Goal: Task Accomplishment & Management: Manage account settings

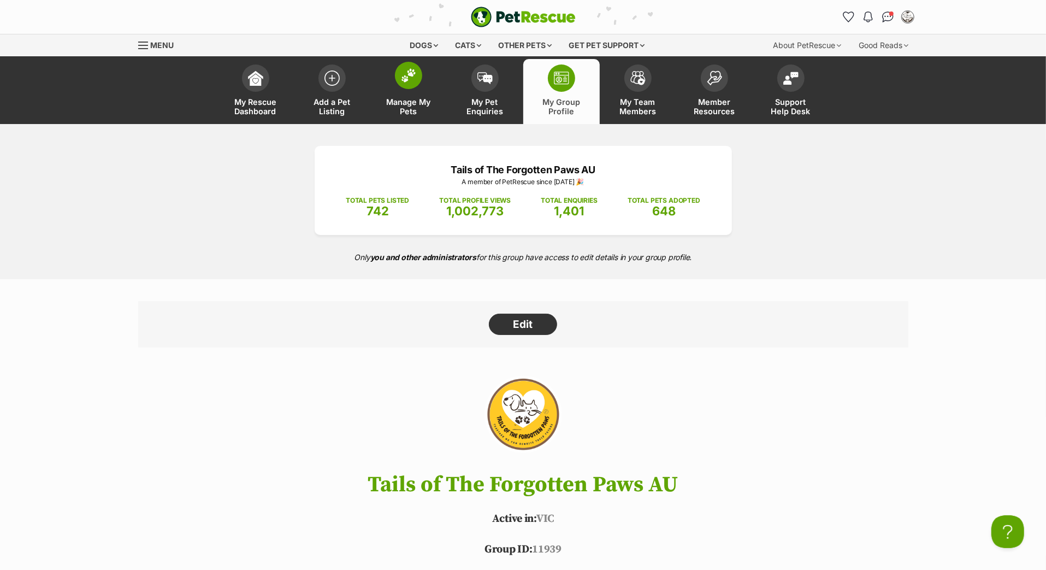
click at [402, 104] on link "Manage My Pets" at bounding box center [408, 91] width 76 height 65
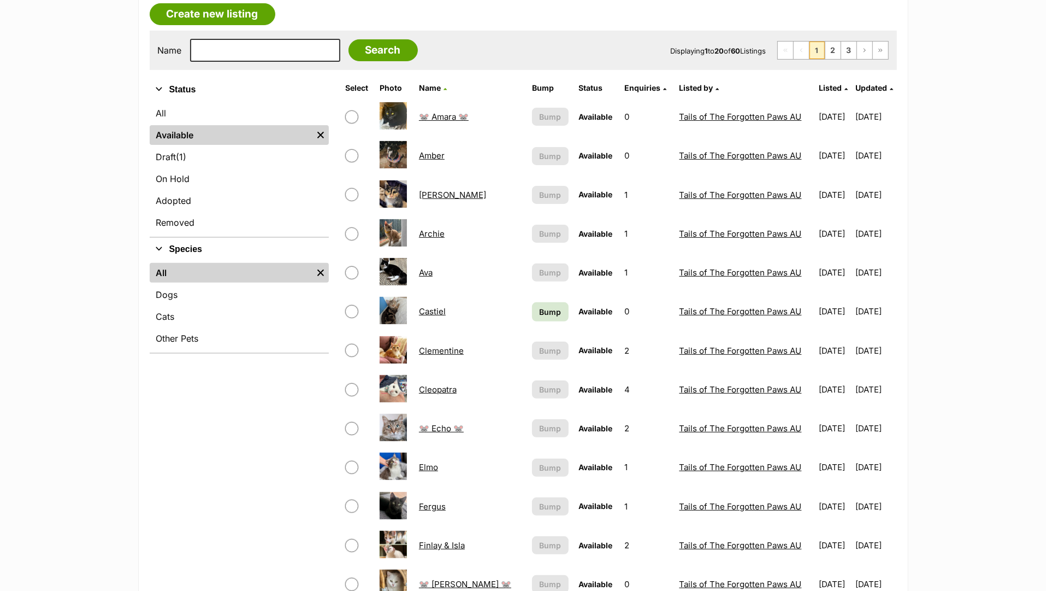
scroll to position [195, 0]
click at [858, 92] on span "Updated" at bounding box center [872, 86] width 32 height 9
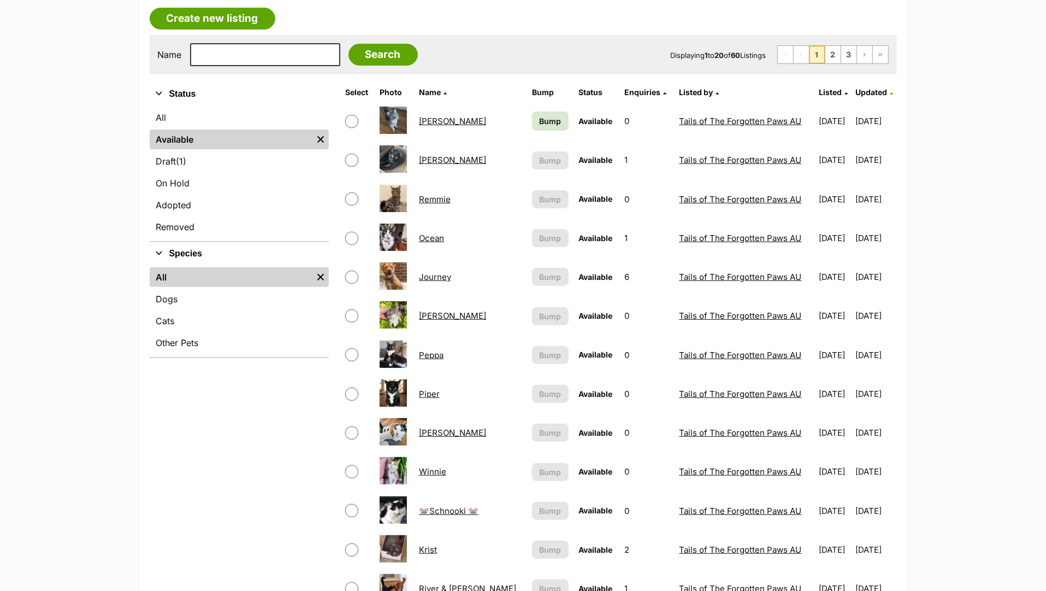
scroll to position [203, 0]
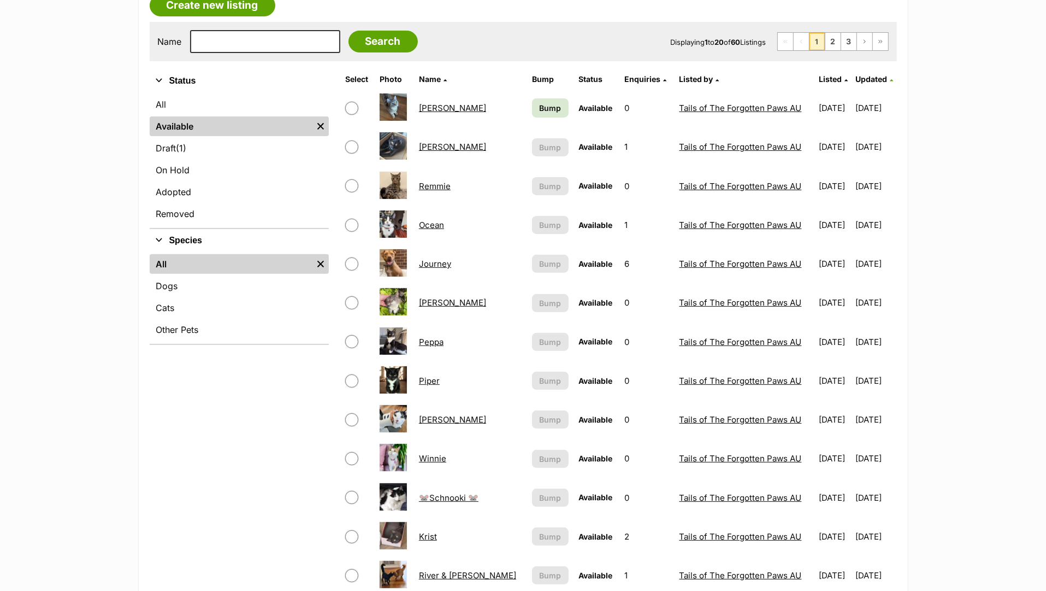
click at [856, 84] on span "Updated" at bounding box center [872, 78] width 32 height 9
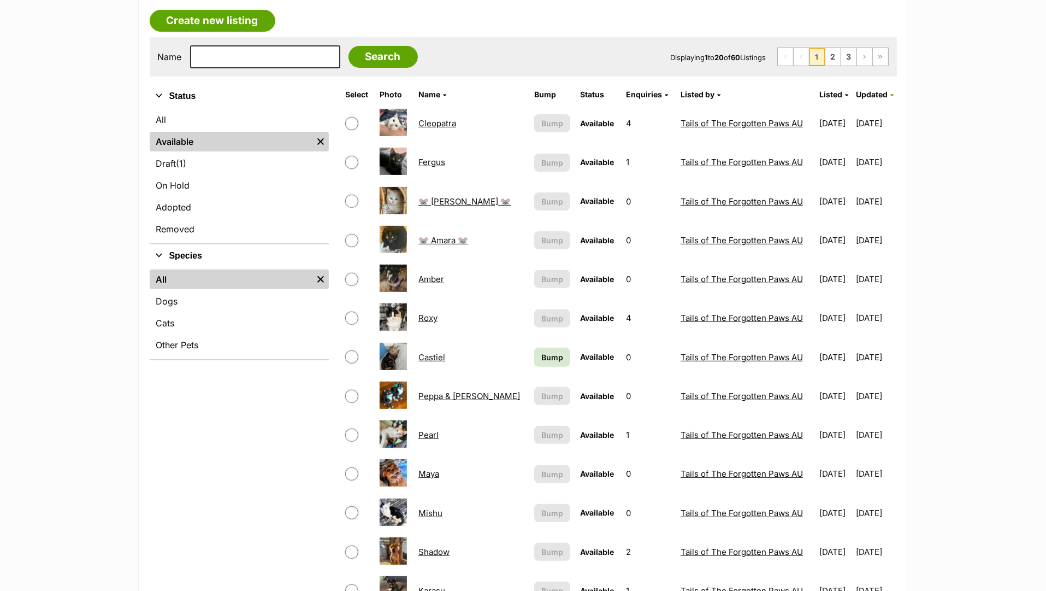
scroll to position [207, 0]
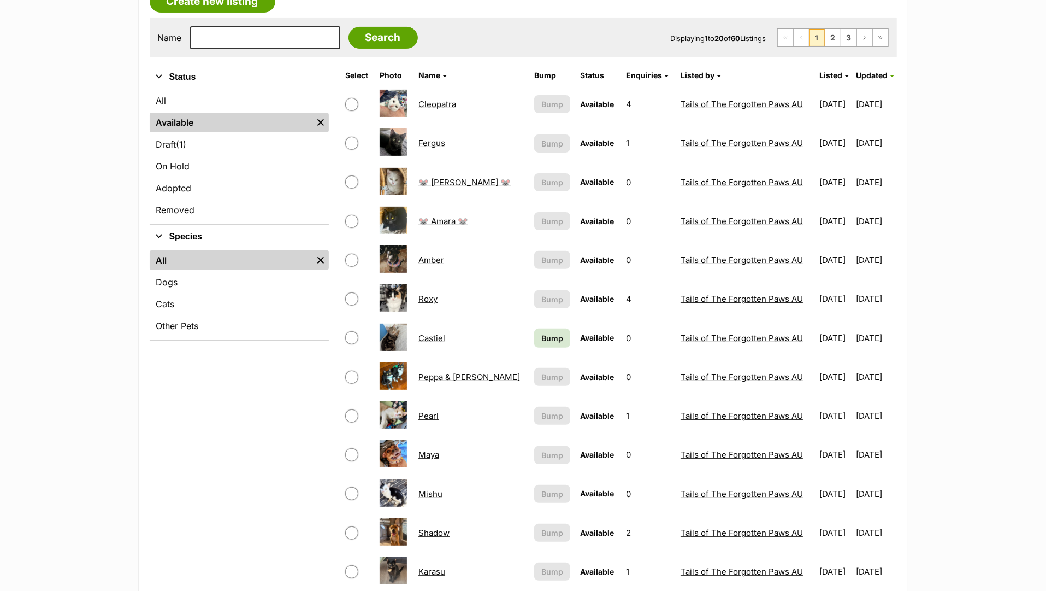
click at [541, 344] on span "Bump" at bounding box center [552, 337] width 22 height 11
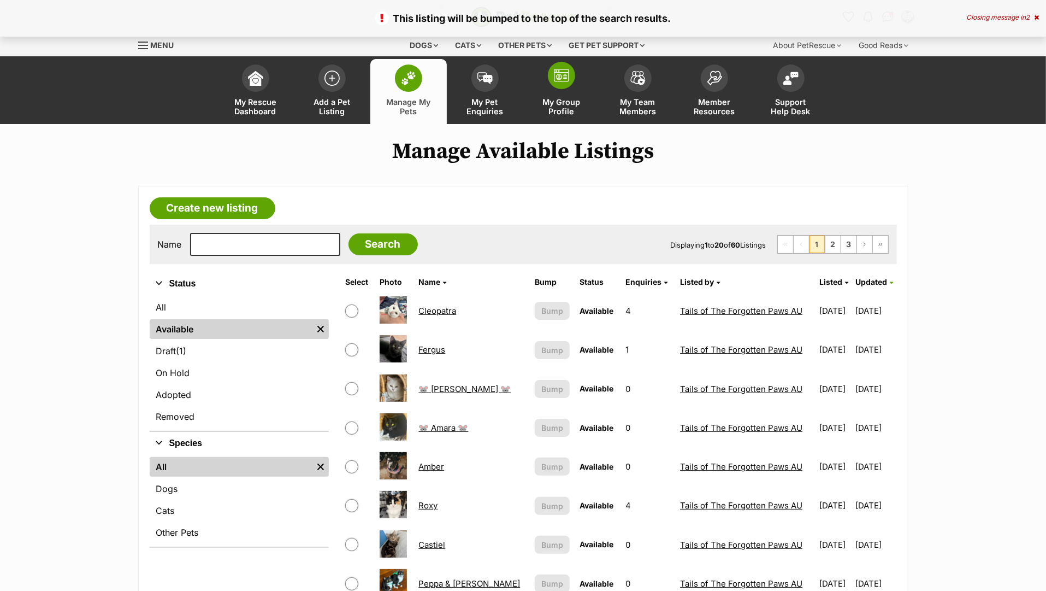
click at [558, 103] on link "My Group Profile" at bounding box center [561, 91] width 76 height 65
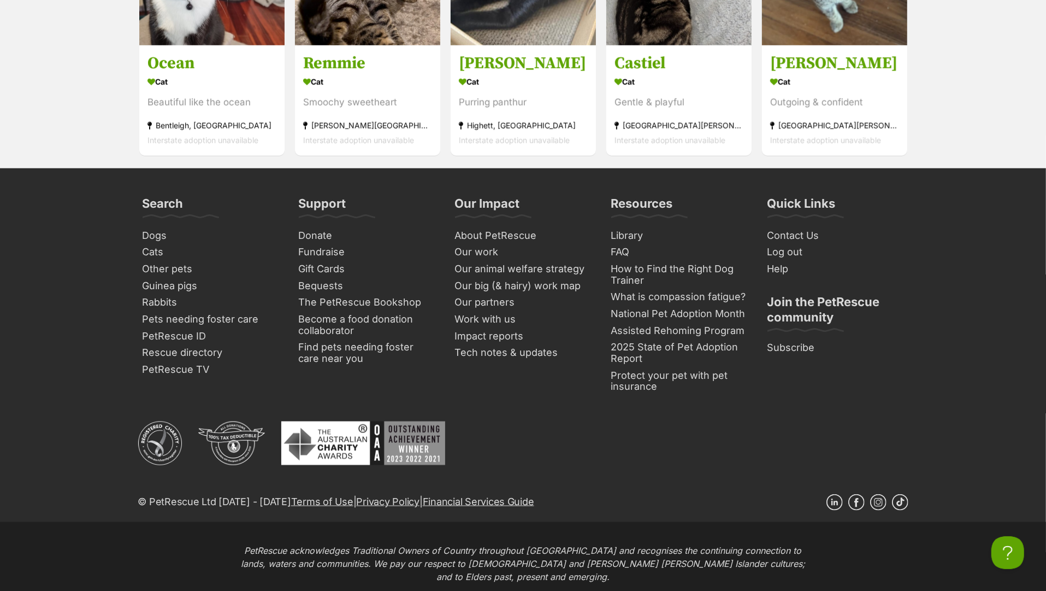
scroll to position [4581, 0]
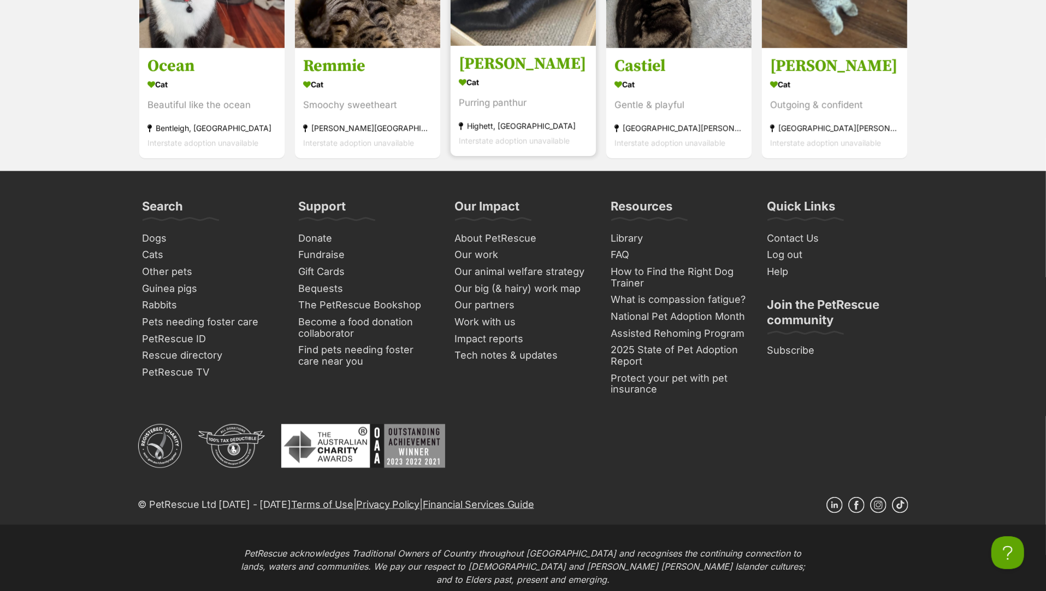
click at [479, 75] on h3 "[PERSON_NAME]" at bounding box center [523, 64] width 129 height 21
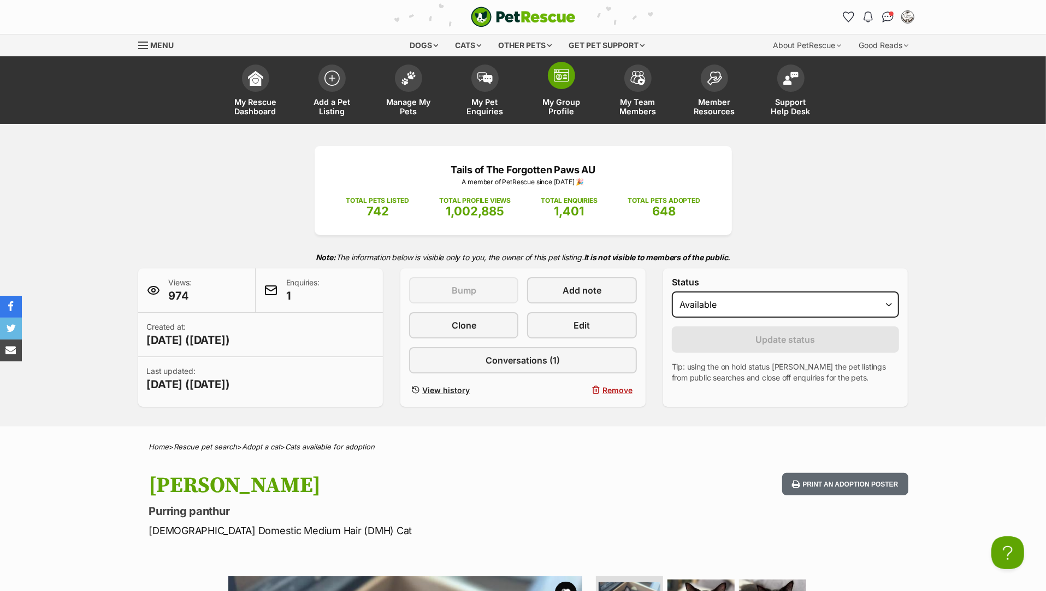
click at [558, 104] on link "My Group Profile" at bounding box center [561, 91] width 76 height 65
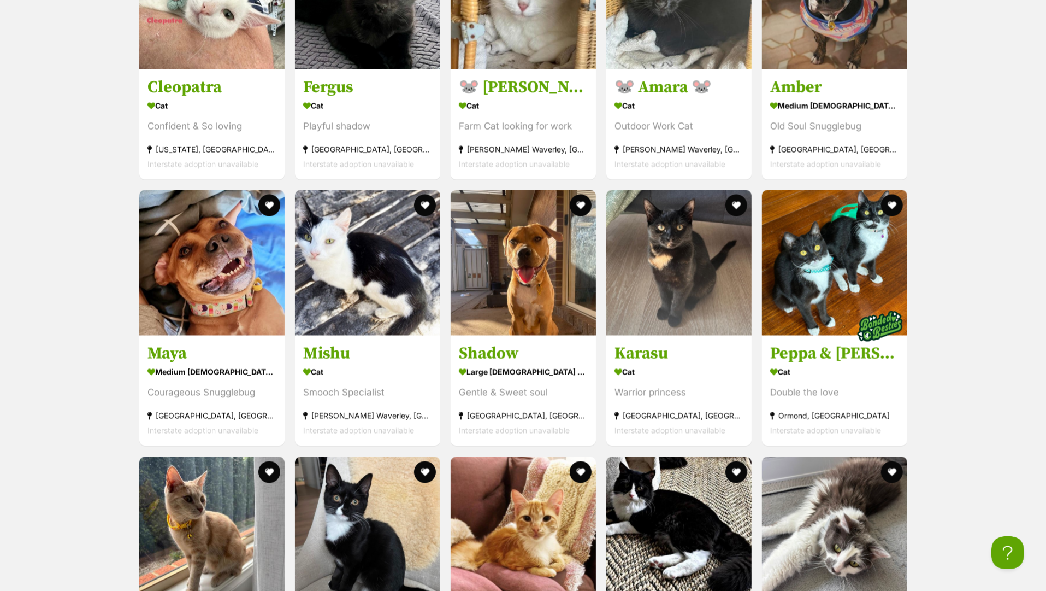
scroll to position [1625, 0]
